Goal: Transaction & Acquisition: Purchase product/service

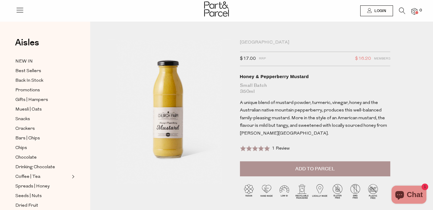
click at [401, 10] on icon at bounding box center [402, 11] width 6 height 7
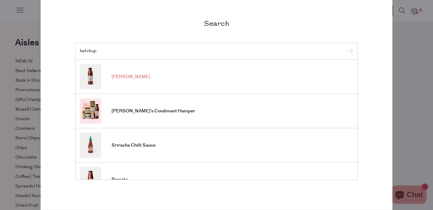
type input "ketchup"
click at [129, 72] on link "[PERSON_NAME]" at bounding box center [216, 76] width 273 height 25
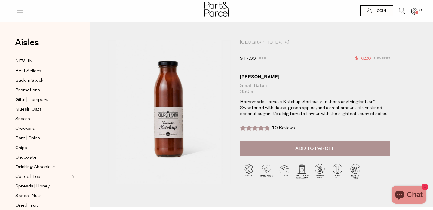
click at [336, 151] on button "Add to Parcel" at bounding box center [315, 148] width 150 height 15
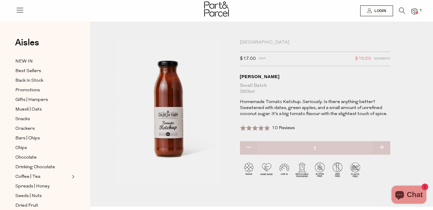
click at [412, 11] on img at bounding box center [414, 11] width 6 height 7
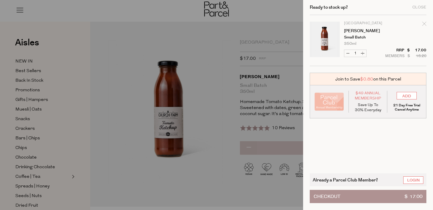
click at [373, 200] on button "Checkout $ 17.00" at bounding box center [367, 196] width 117 height 13
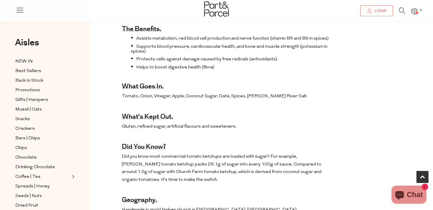
scroll to position [215, 0]
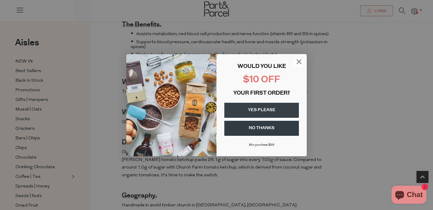
click at [299, 58] on circle "Close dialog" at bounding box center [299, 61] width 10 height 10
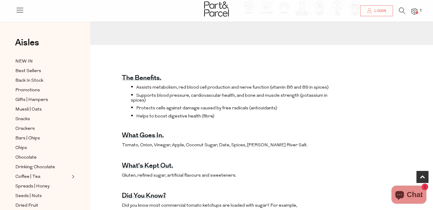
scroll to position [157, 0]
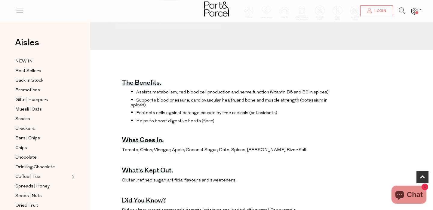
click at [416, 11] on span at bounding box center [416, 12] width 3 height 3
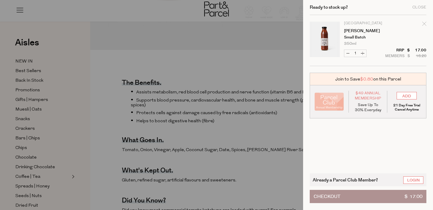
click at [375, 196] on button "Checkout $ 17.00" at bounding box center [367, 196] width 117 height 13
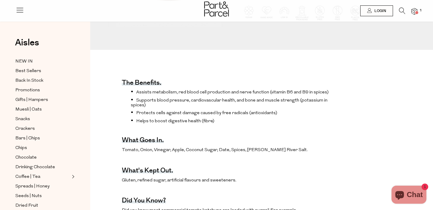
click at [415, 10] on img at bounding box center [414, 11] width 6 height 7
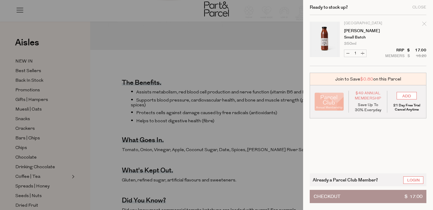
click at [422, 23] on icon "Remove Tomato Ketchup" at bounding box center [424, 24] width 4 height 4
type input "Add Membership"
